Goal: Information Seeking & Learning: Learn about a topic

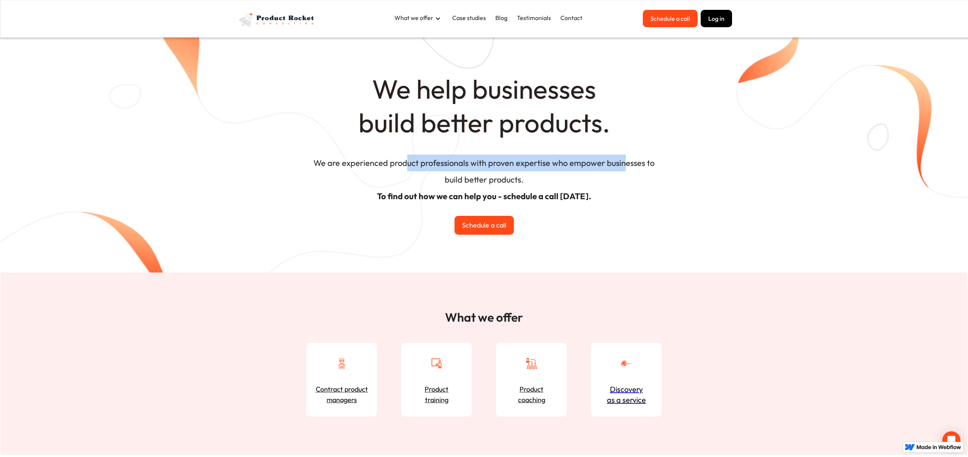
drag, startPoint x: 405, startPoint y: 163, endPoint x: 623, endPoint y: 164, distance: 218.2
click at [623, 164] on h4 "We are experienced product professionals with proven expertise who empower busi…" at bounding box center [484, 181] width 352 height 61
drag, startPoint x: 399, startPoint y: 194, endPoint x: 604, endPoint y: 194, distance: 204.6
click at [604, 194] on h4 "We are experienced product professionals with proven expertise who empower busi…" at bounding box center [484, 181] width 352 height 61
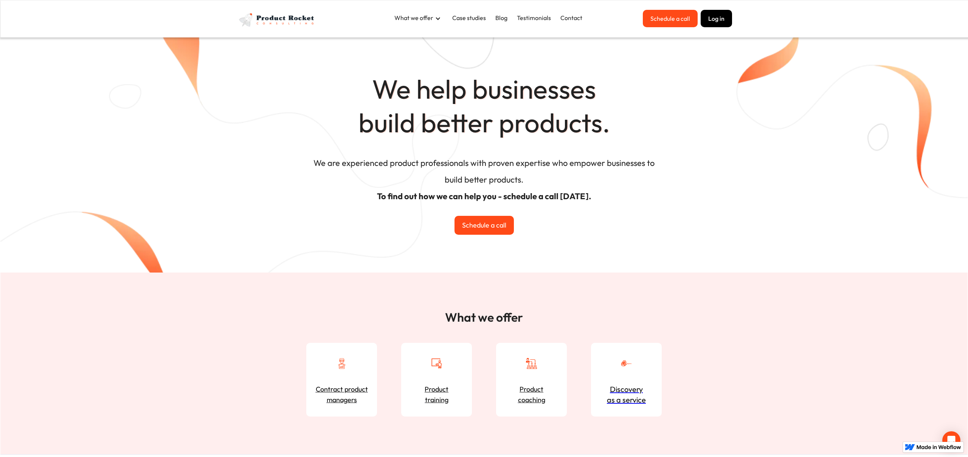
click at [427, 24] on div "What we offer" at bounding box center [420, 18] width 58 height 17
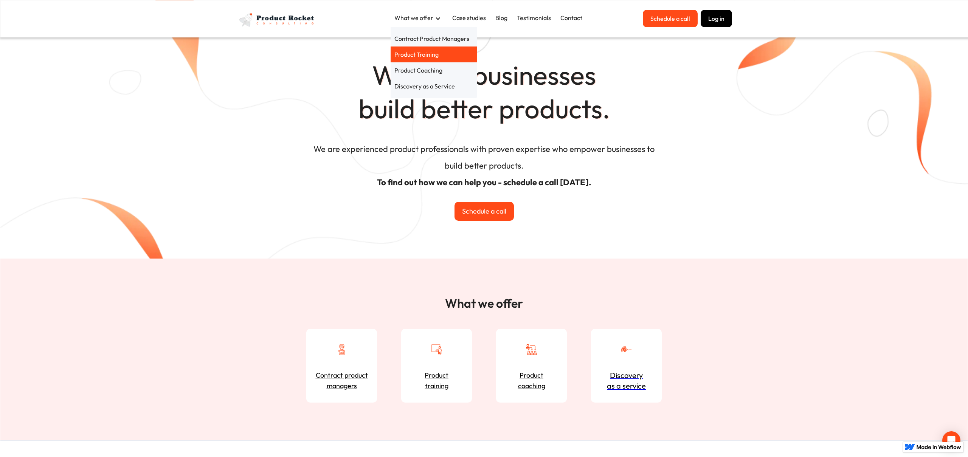
scroll to position [16, 0]
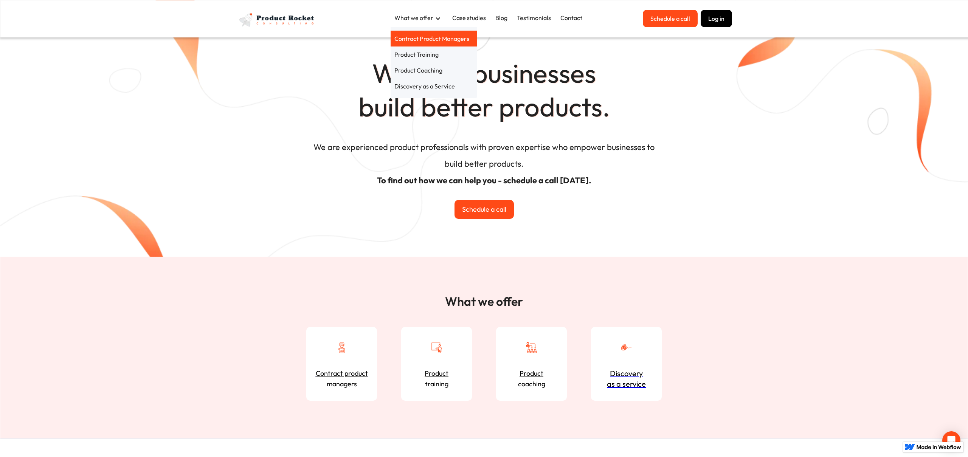
click at [426, 40] on link "Contract Product Managers" at bounding box center [434, 39] width 86 height 16
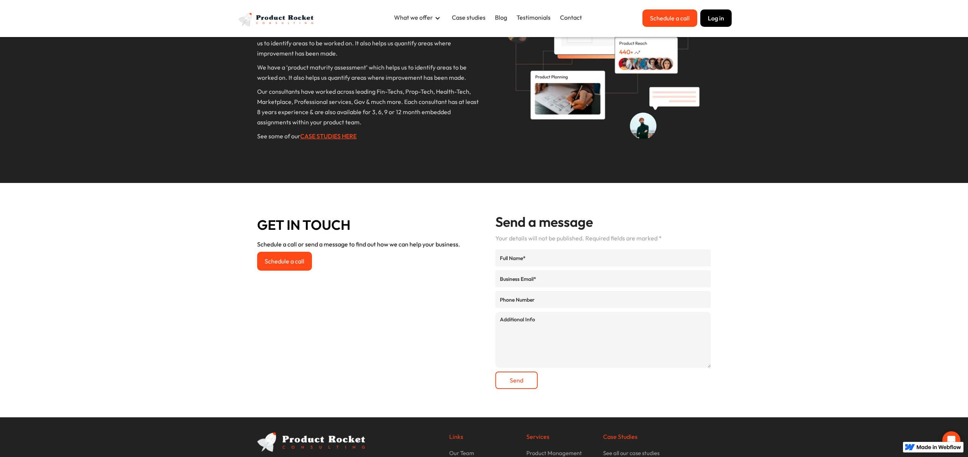
scroll to position [1012, 0]
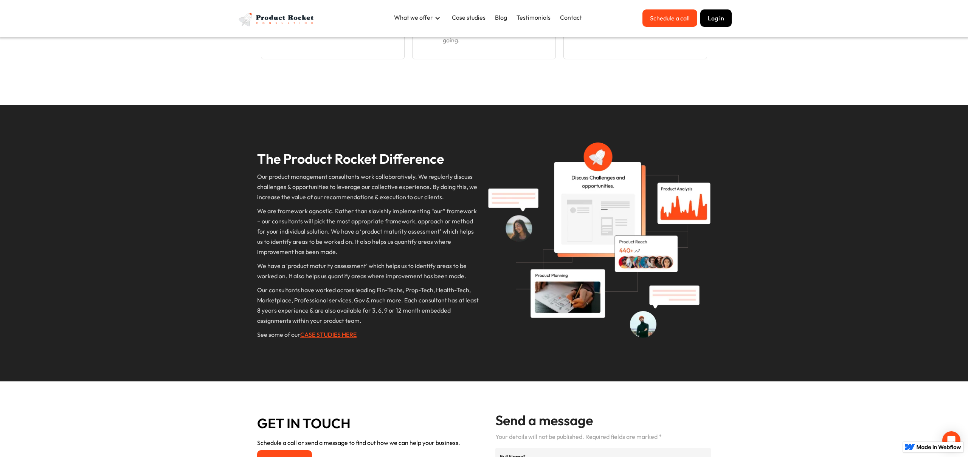
click at [347, 178] on p "‍Our product management consultants work collaboratively. We regularly discuss …" at bounding box center [368, 187] width 223 height 31
drag, startPoint x: 260, startPoint y: 186, endPoint x: 406, endPoint y: 186, distance: 145.6
click at [406, 186] on p "‍Our product management consultants work collaboratively. We regularly discuss …" at bounding box center [368, 187] width 223 height 31
drag, startPoint x: 265, startPoint y: 194, endPoint x: 437, endPoint y: 194, distance: 171.7
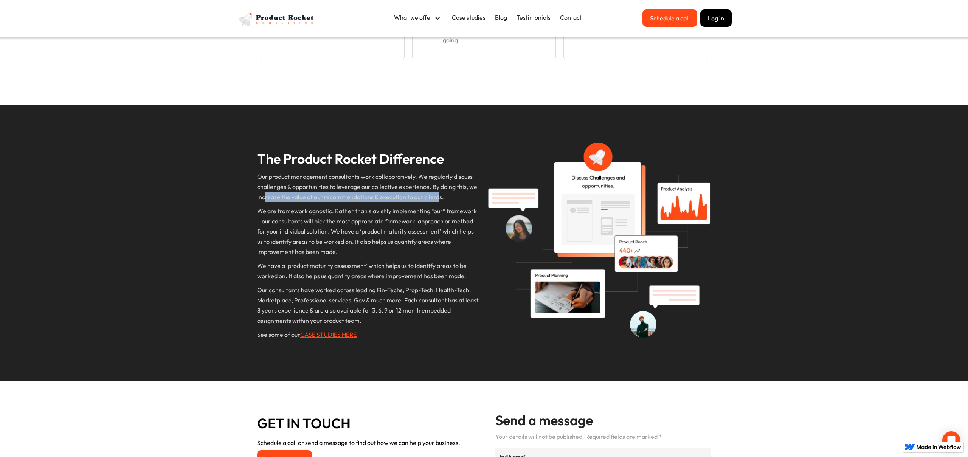
click at [437, 194] on p "‍Our product management consultants work collaboratively. We regularly discuss …" at bounding box center [368, 187] width 223 height 31
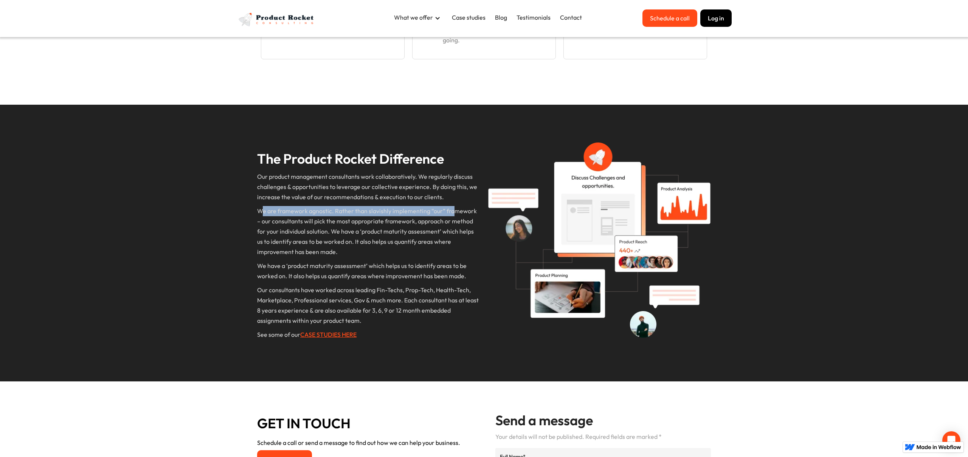
drag, startPoint x: 260, startPoint y: 211, endPoint x: 454, endPoint y: 212, distance: 194.4
click at [454, 212] on p "We are framework agnostic. Rather than slavishly implementing “our” framework –…" at bounding box center [368, 231] width 223 height 51
drag, startPoint x: 267, startPoint y: 221, endPoint x: 420, endPoint y: 221, distance: 153.6
click at [420, 221] on p "We are framework agnostic. Rather than slavishly implementing “our” framework –…" at bounding box center [368, 231] width 223 height 51
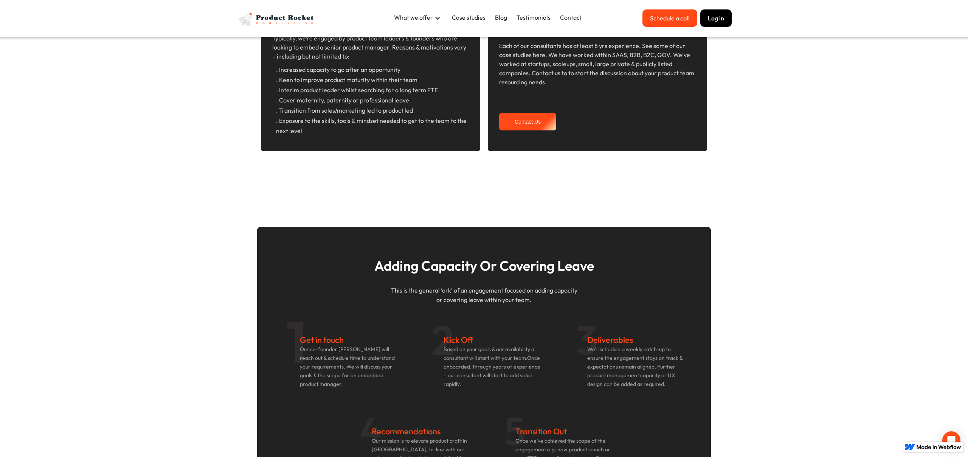
scroll to position [0, 0]
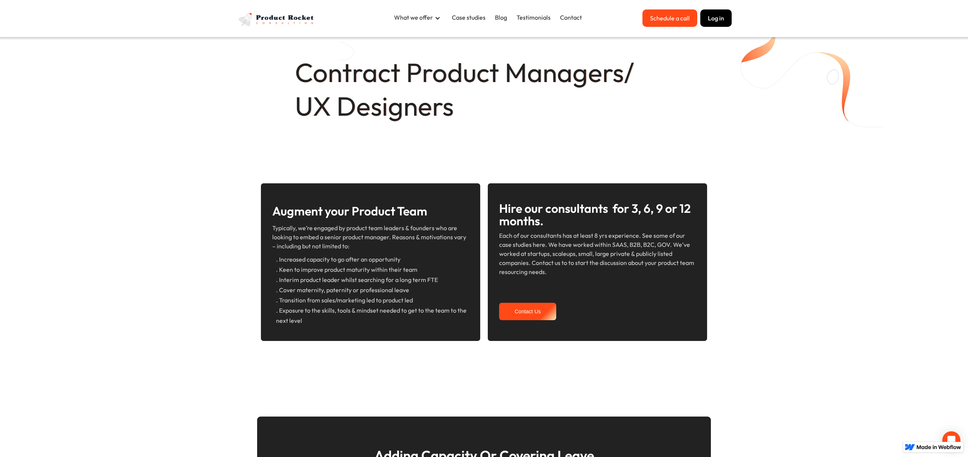
click at [429, 17] on div "What we offer" at bounding box center [413, 17] width 39 height 8
click at [474, 16] on link "Case studies" at bounding box center [468, 17] width 41 height 16
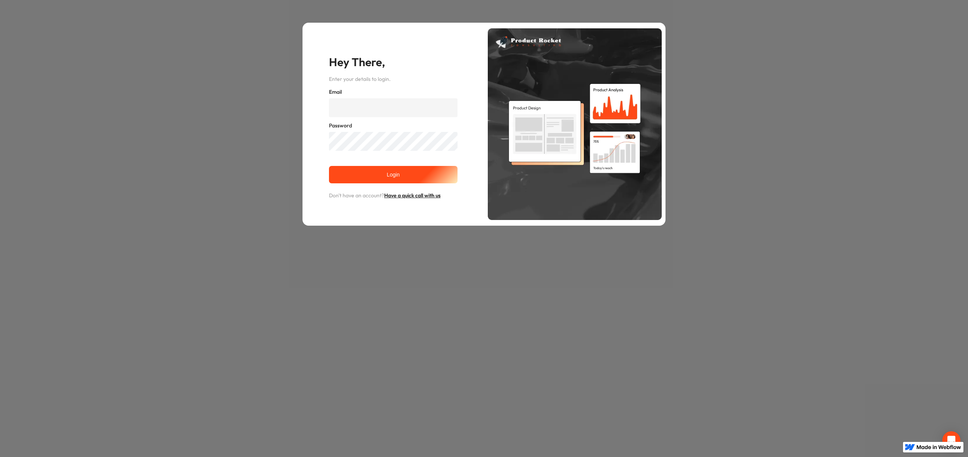
click at [692, 113] on div "Hey There, Enter your details to login. Email Password Login Don't have an acco…" at bounding box center [484, 124] width 968 height 248
click at [260, 120] on div "Hey There, Enter your details to login. Email Password Login Don't have an acco…" at bounding box center [484, 124] width 968 height 248
